Goal: Information Seeking & Learning: Find specific fact

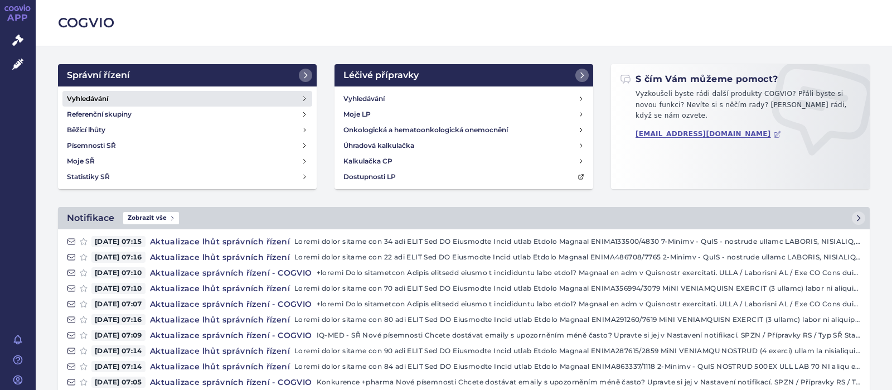
click at [87, 94] on h4 "Vyhledávání" at bounding box center [87, 98] width 41 height 11
click at [84, 95] on h4 "Vyhledávání" at bounding box center [87, 98] width 41 height 11
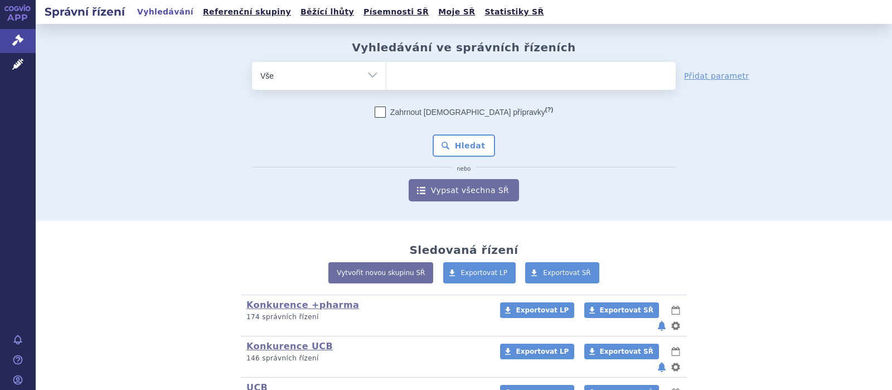
click at [424, 75] on ul at bounding box center [530, 73] width 289 height 23
click at [386, 75] on select at bounding box center [386, 75] width 1 height 28
type input "ka"
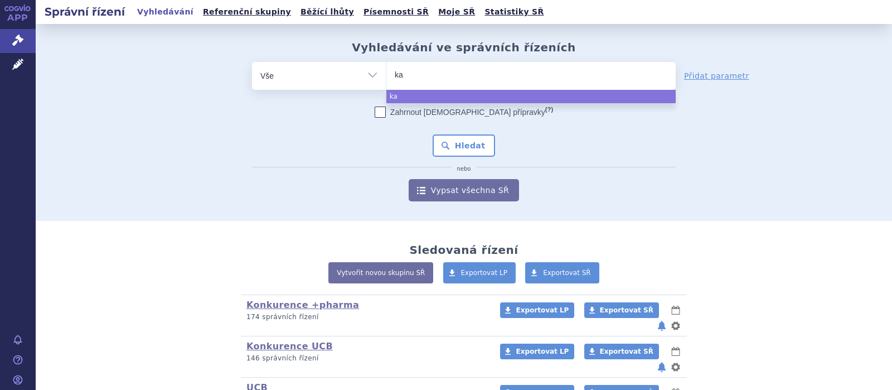
type input "kal"
type input "kaln"
type input "kalno"
type input "kalnorm"
type input "kalnormi"
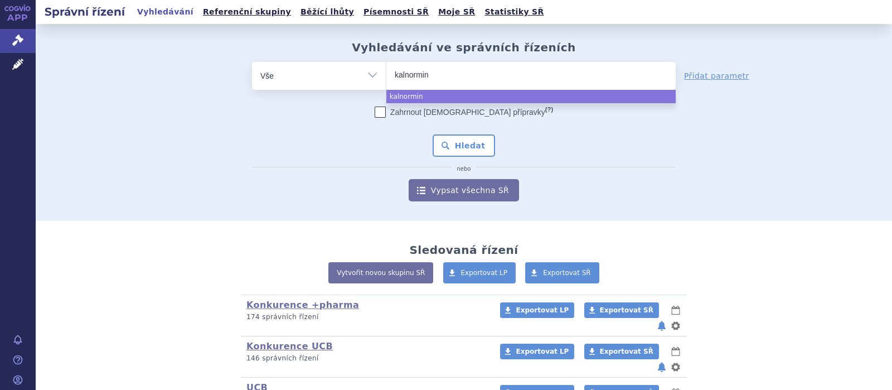
select select "kalnormin"
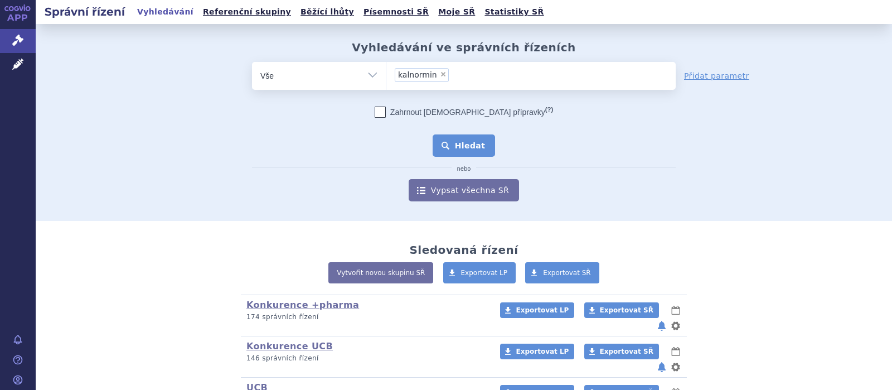
click at [458, 140] on button "Hledat" at bounding box center [464, 145] width 63 height 22
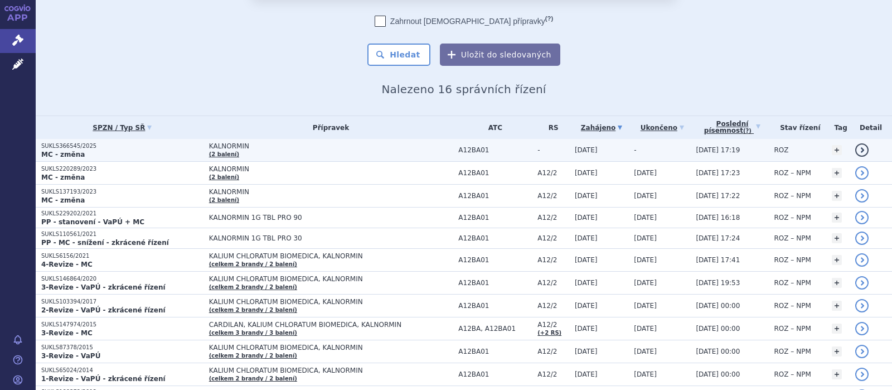
scroll to position [72, 0]
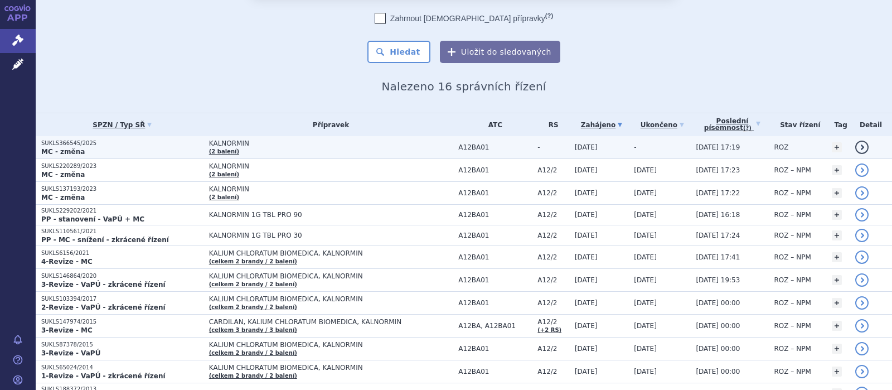
click at [224, 148] on span "KALNORMIN (2 balení)" at bounding box center [331, 147] width 244 height 16
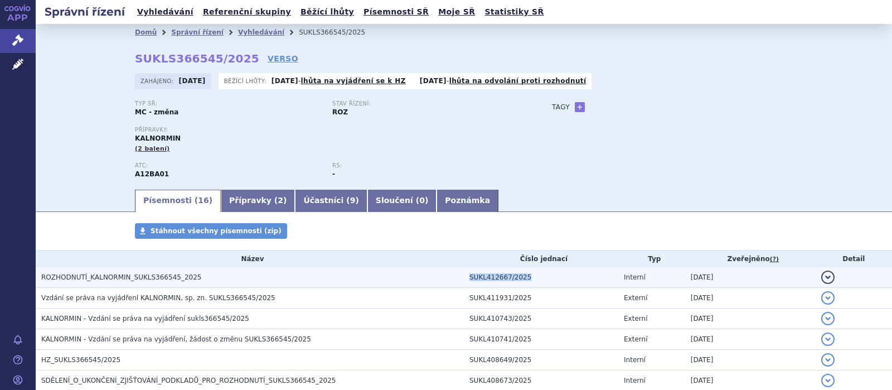
drag, startPoint x: 526, startPoint y: 280, endPoint x: 467, endPoint y: 281, distance: 59.1
click at [467, 281] on td "SUKL412667/2025" at bounding box center [541, 277] width 154 height 21
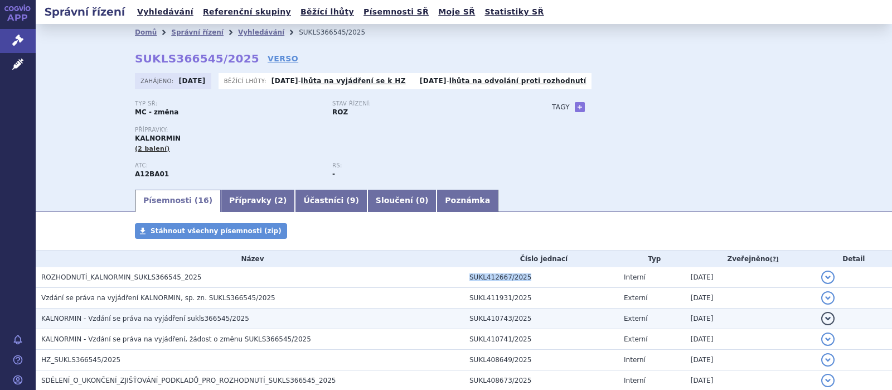
copy td "SUKL412667/2025"
